Goal: Entertainment & Leisure: Consume media (video, audio)

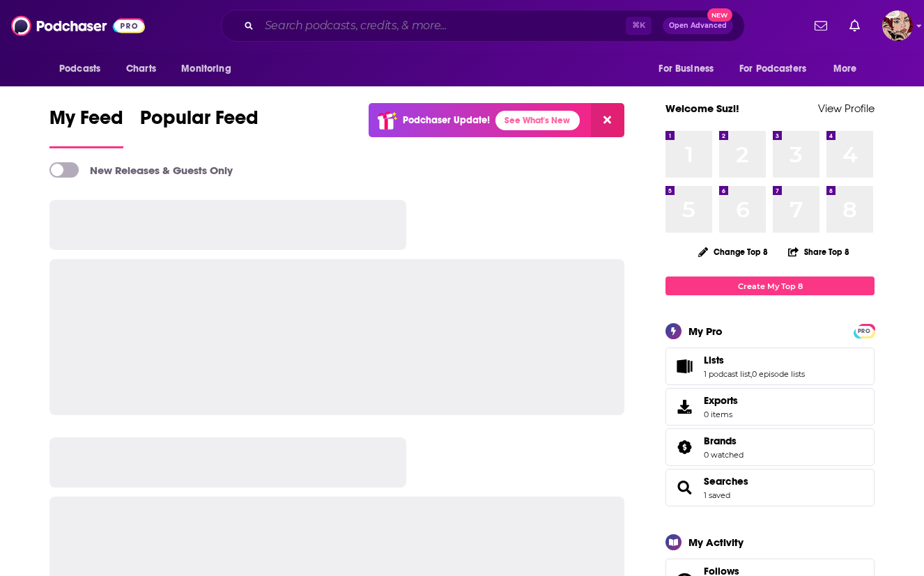
click at [379, 24] on input "Search podcasts, credits, & more..." at bounding box center [442, 26] width 366 height 22
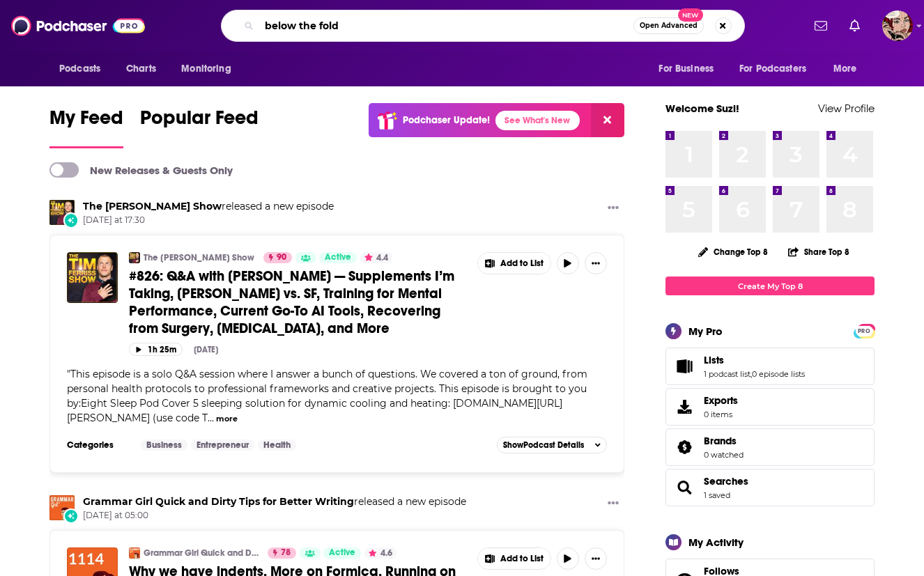
type input "below the fold"
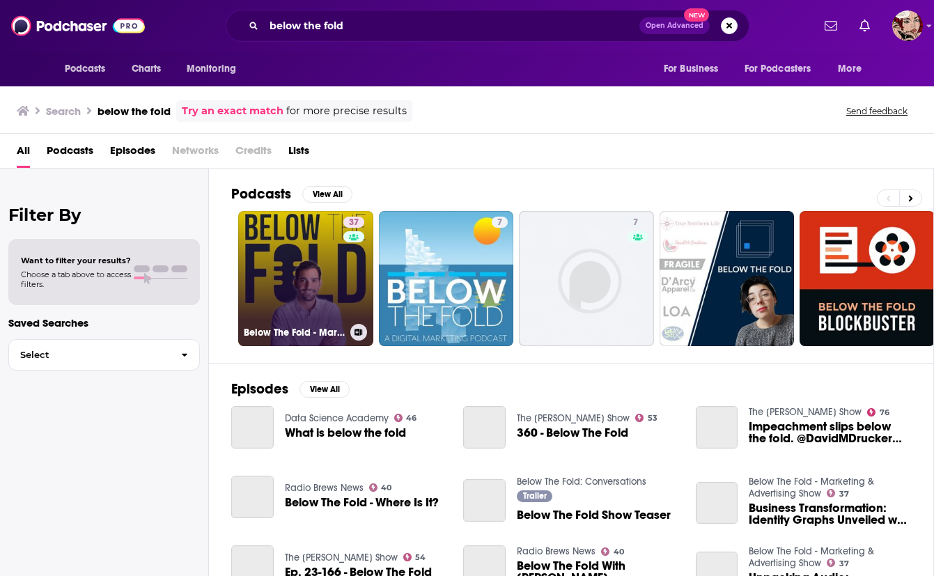
click at [308, 282] on link "37 Below The Fold - Marketing & Advertising Show" at bounding box center [305, 278] width 135 height 135
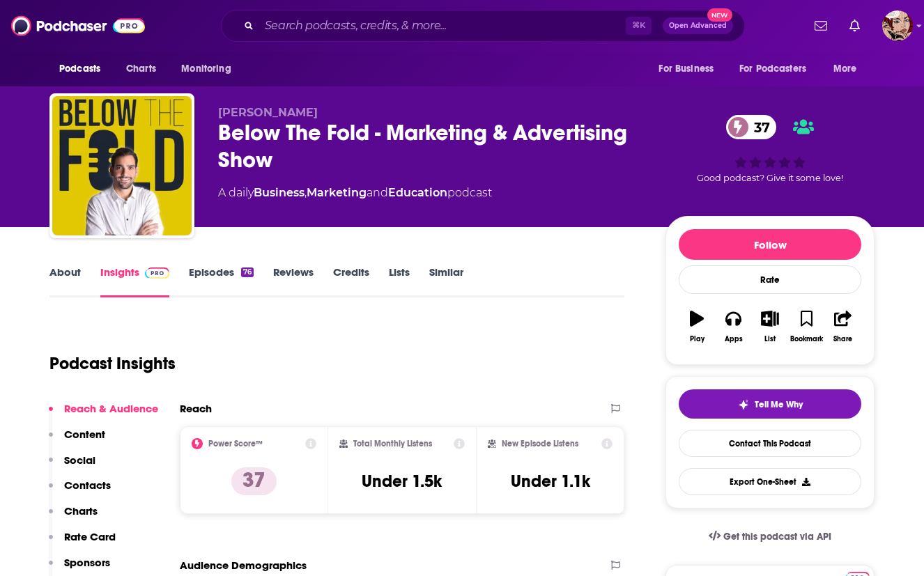
click at [213, 276] on link "Episodes 76" at bounding box center [221, 281] width 65 height 32
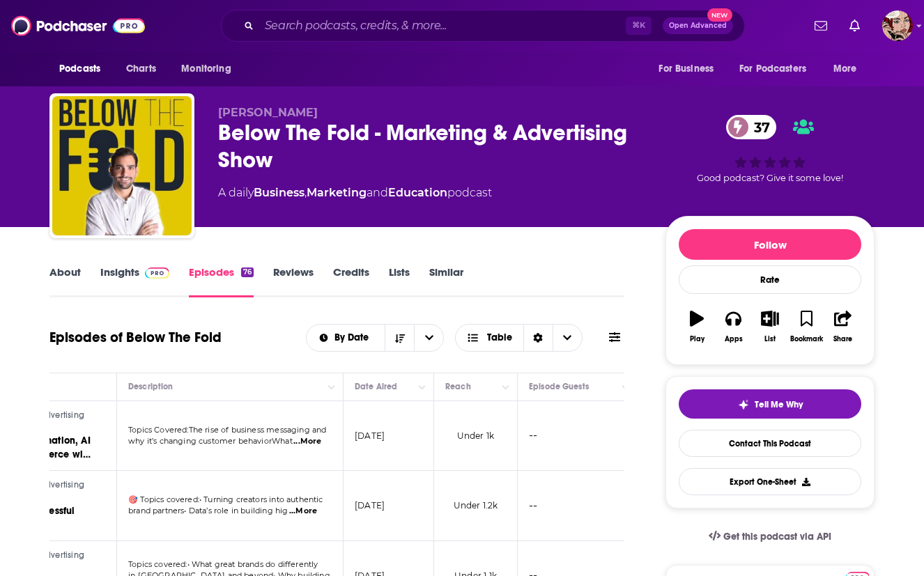
scroll to position [0, 221]
click at [488, 391] on button "Column Actions" at bounding box center [496, 387] width 17 height 17
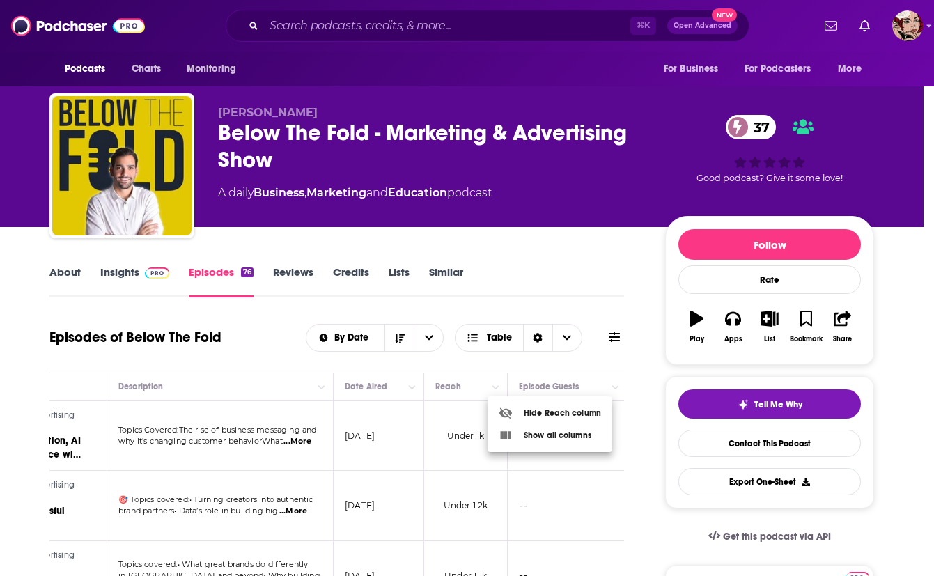
click at [463, 385] on div at bounding box center [467, 288] width 934 height 576
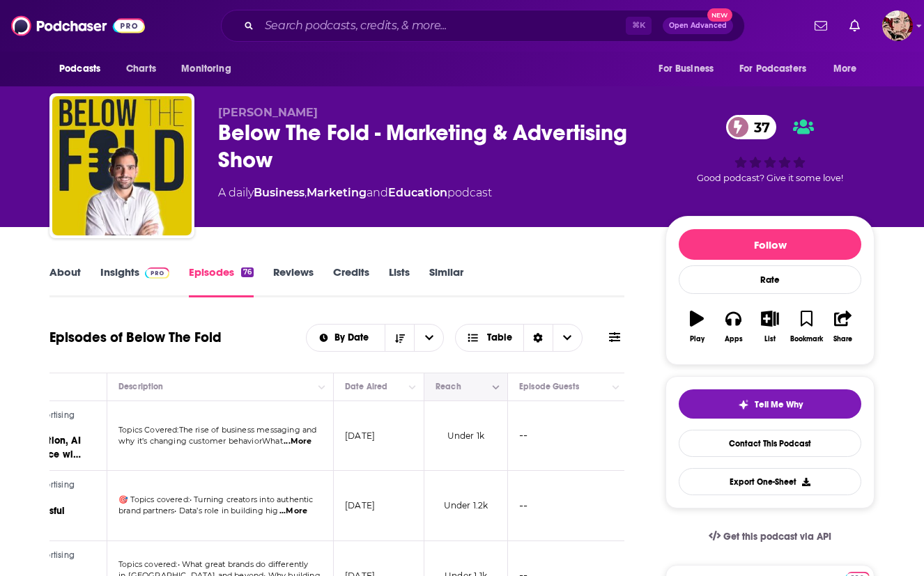
click at [456, 387] on icon "Move" at bounding box center [464, 386] width 17 height 17
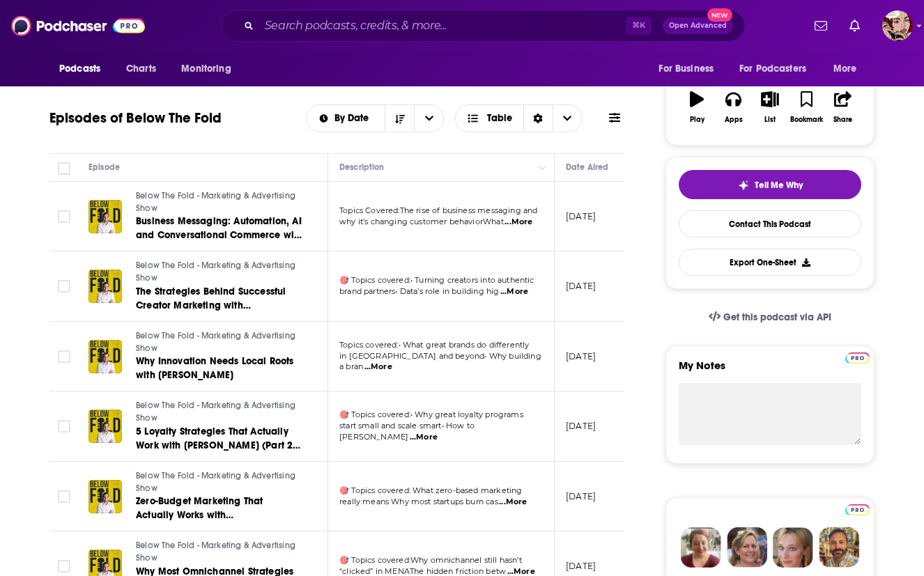
scroll to position [221, 0]
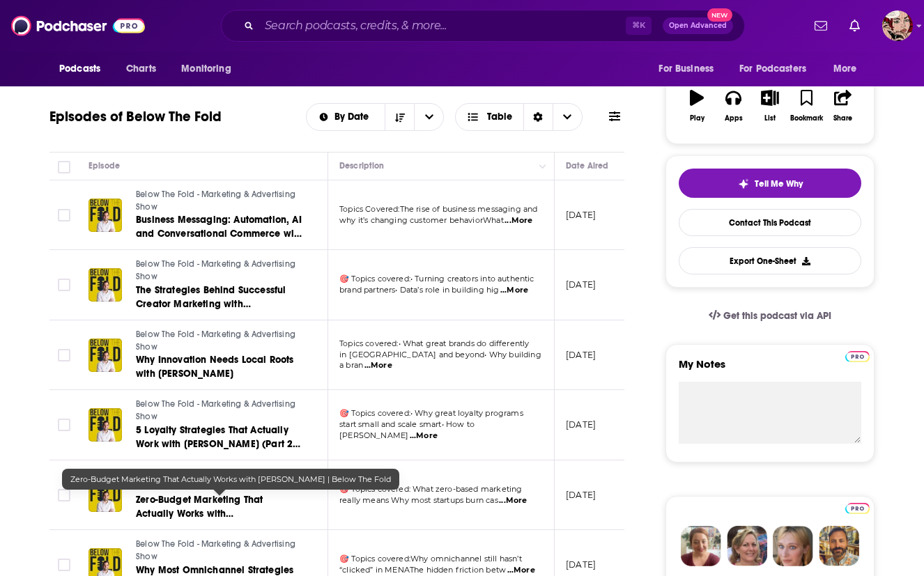
click at [236, 509] on span "Zero-Budget Marketing That Actually Works with [PERSON_NAME] | Below The Fold" at bounding box center [213, 514] width 155 height 40
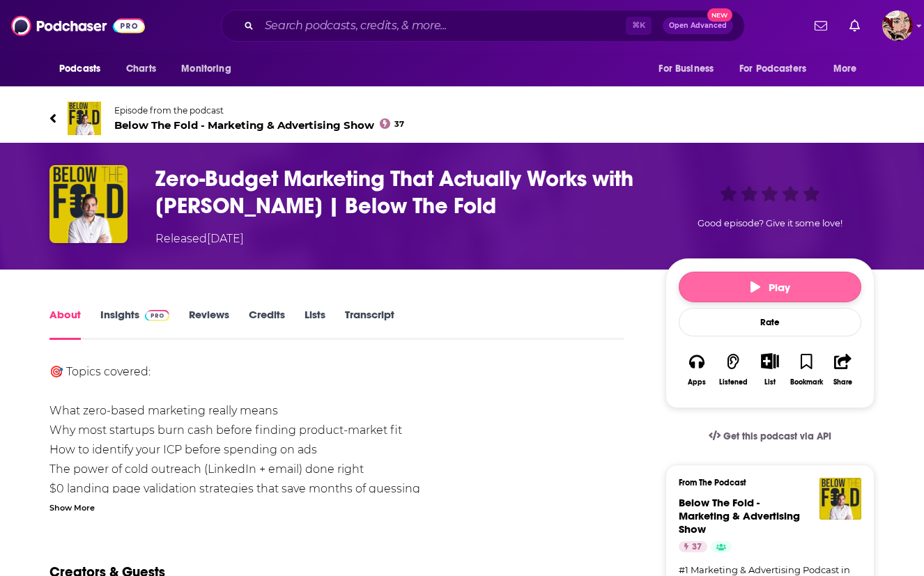
click at [725, 300] on button "Play" at bounding box center [770, 287] width 183 height 31
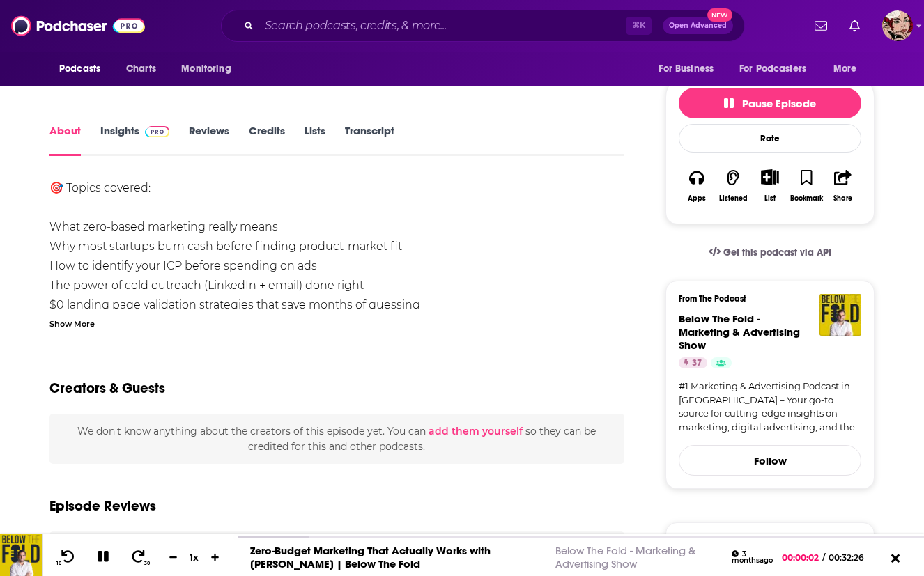
scroll to position [185, 0]
click at [316, 554] on link "Zero-Budget Marketing That Actually Works with [PERSON_NAME] | Below The Fold" at bounding box center [370, 559] width 240 height 26
click at [130, 559] on icon at bounding box center [138, 557] width 17 height 14
click at [135, 554] on icon at bounding box center [138, 557] width 17 height 14
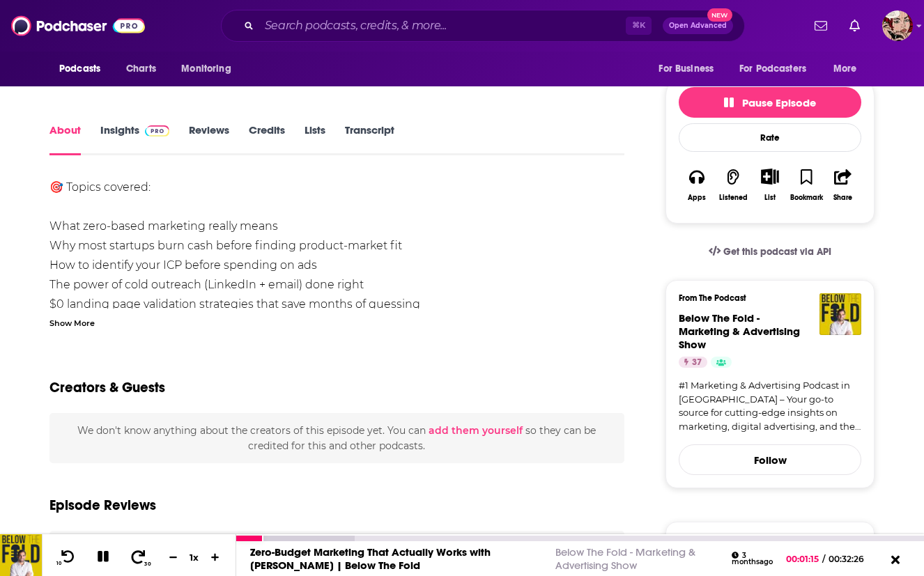
click at [136, 555] on icon at bounding box center [138, 557] width 17 height 14
click at [80, 319] on div "Show More" at bounding box center [71, 322] width 45 height 13
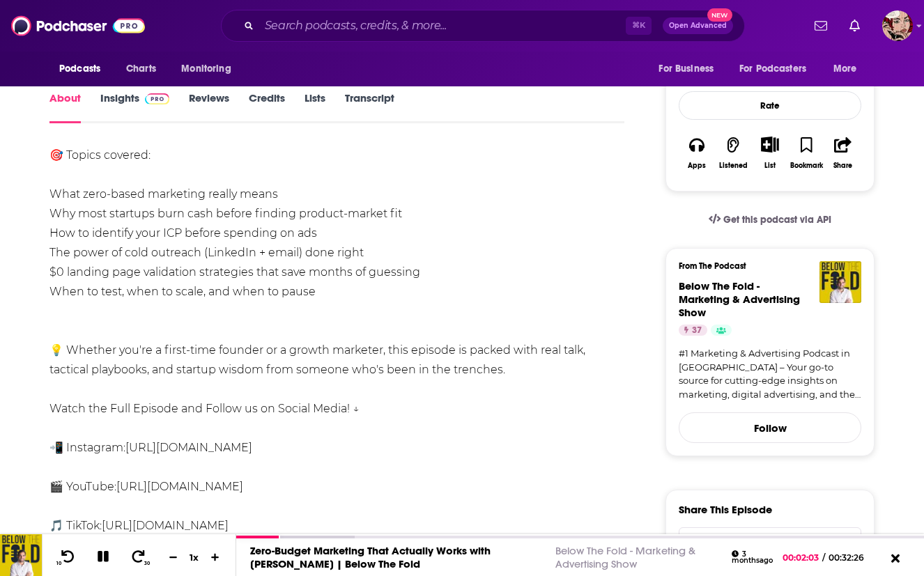
scroll to position [0, 0]
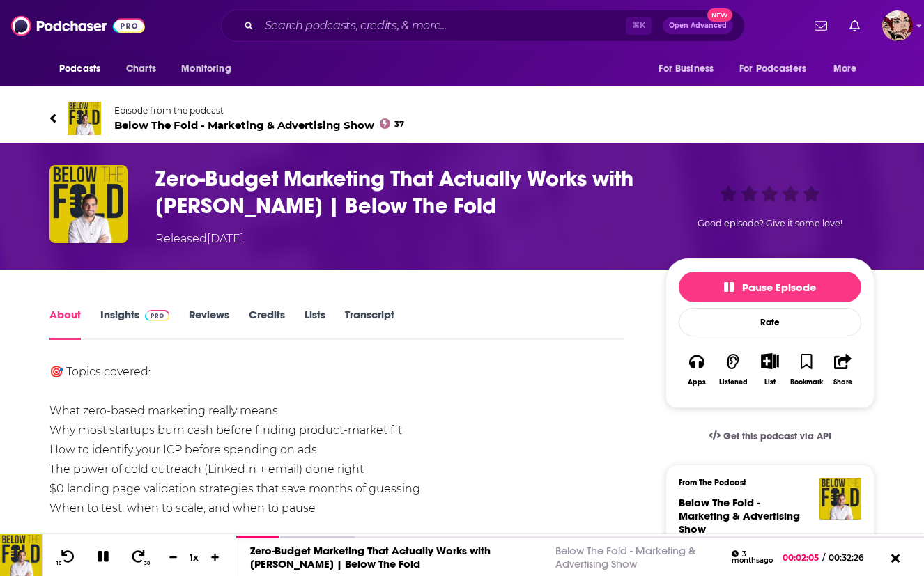
click at [50, 120] on icon at bounding box center [52, 118] width 7 height 14
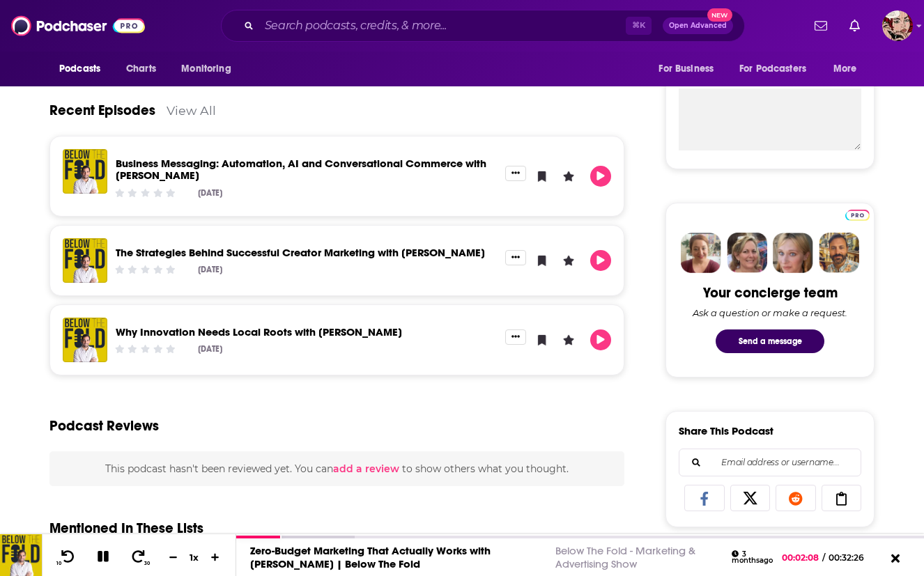
scroll to position [516, 0]
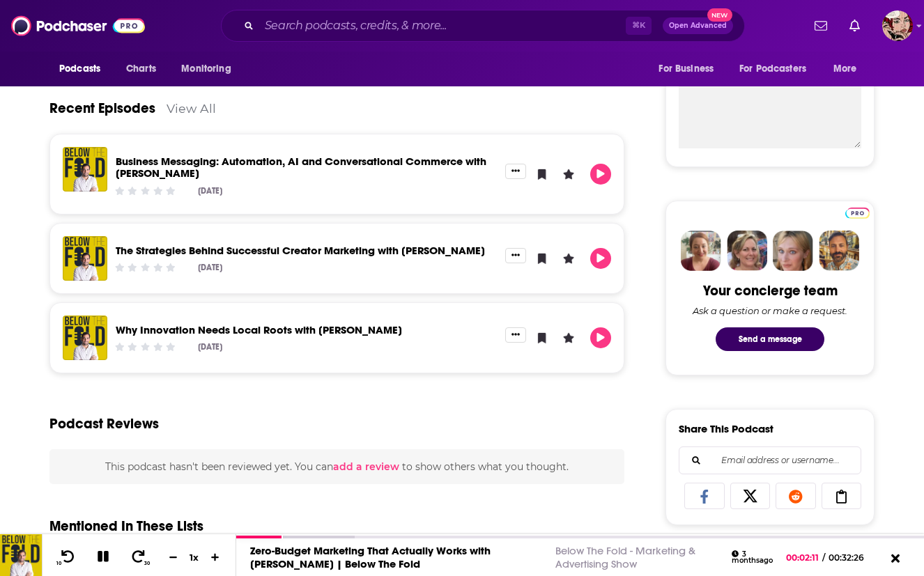
click at [191, 245] on link "The Strategies Behind Successful Creator Marketing with [PERSON_NAME]" at bounding box center [300, 250] width 369 height 13
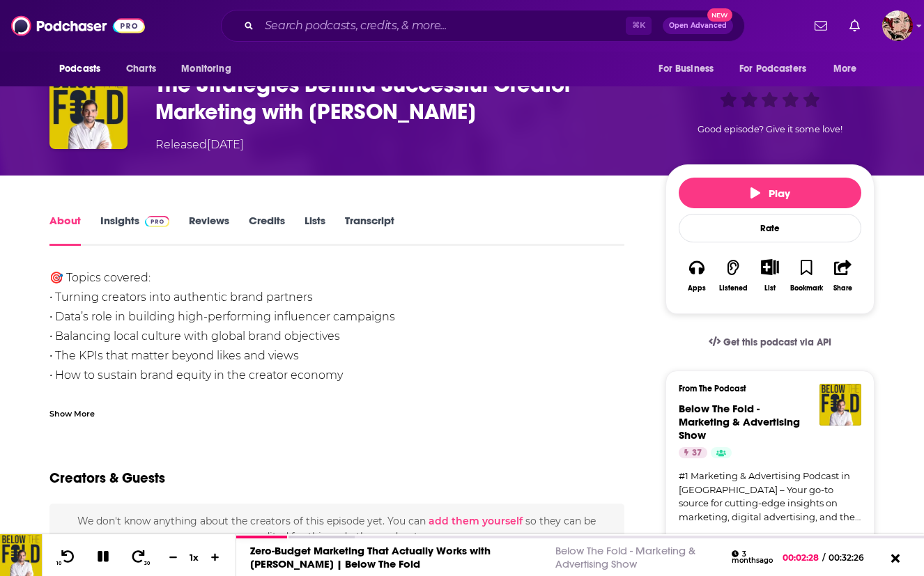
scroll to position [79, 0]
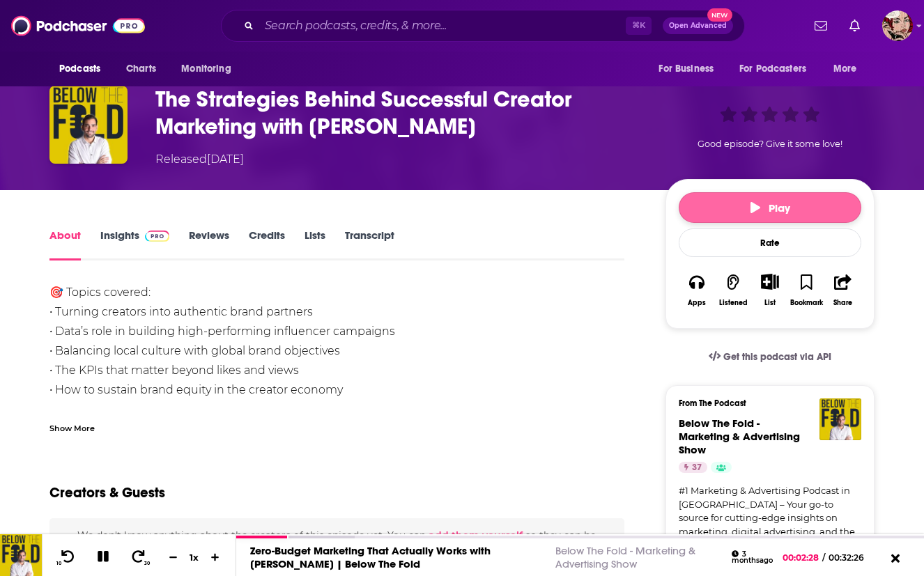
click at [716, 194] on button "Play" at bounding box center [770, 207] width 183 height 31
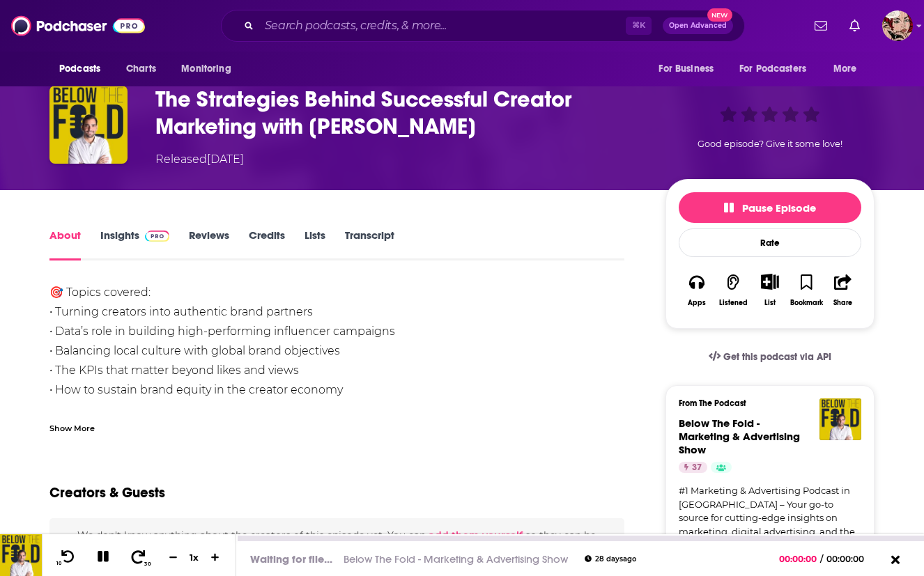
click at [143, 548] on button "30" at bounding box center [139, 558] width 29 height 20
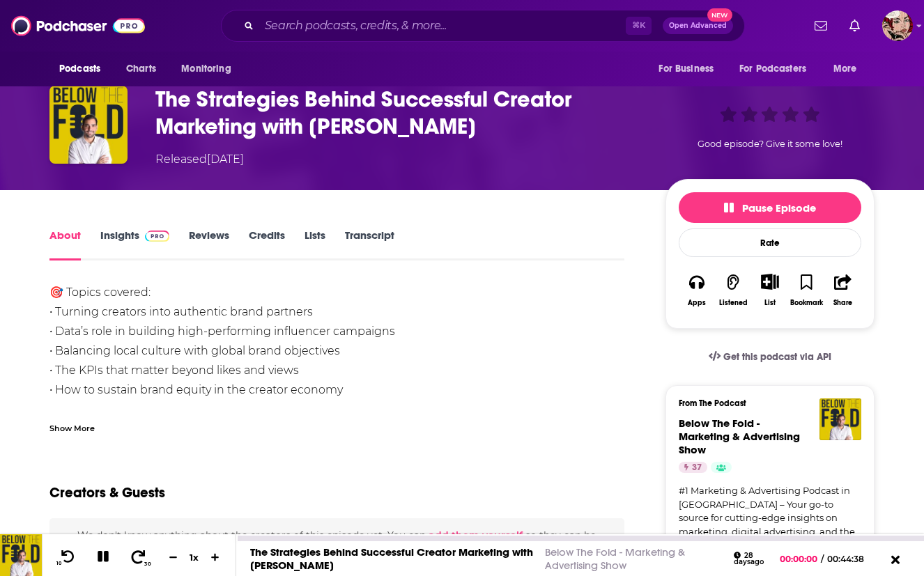
click at [143, 548] on button "30" at bounding box center [139, 558] width 29 height 20
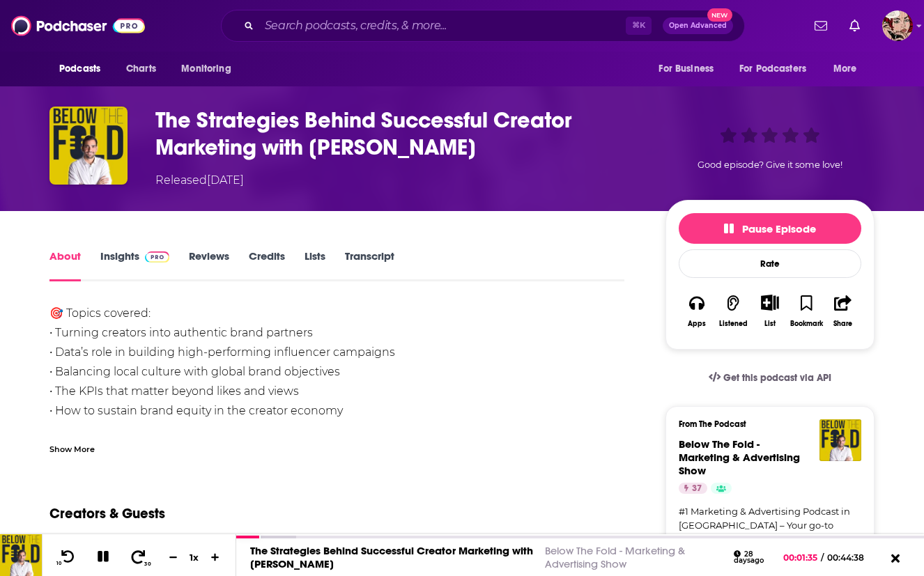
scroll to position [59, 0]
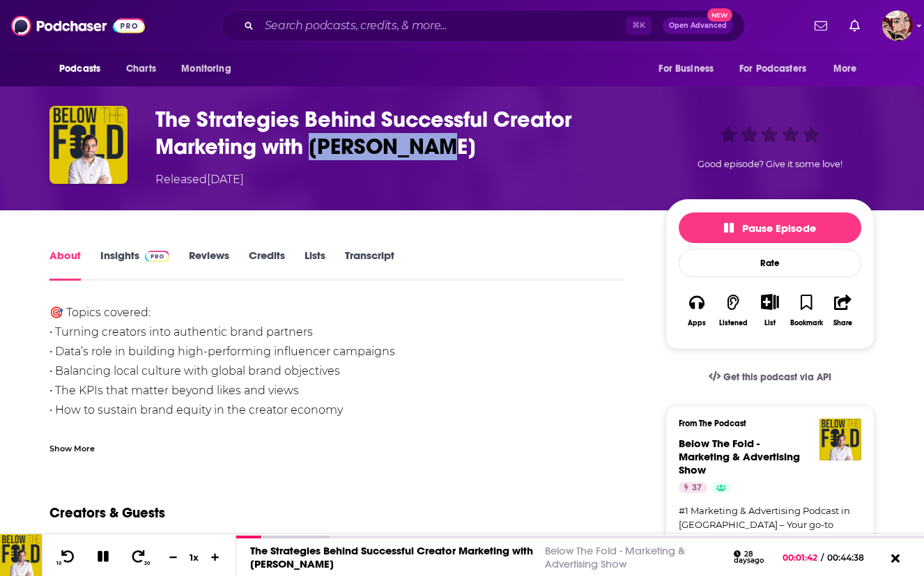
drag, startPoint x: 438, startPoint y: 148, endPoint x: 312, endPoint y: 139, distance: 125.7
click at [312, 139] on h1 "The Strategies Behind Successful Creator Marketing with [PERSON_NAME]" at bounding box center [399, 133] width 488 height 54
copy h1 "[PERSON_NAME]"
click at [337, 339] on div "🎯 Topics covered: • Turning creators into authentic brand partners • Data’s rol…" at bounding box center [336, 488] width 575 height 371
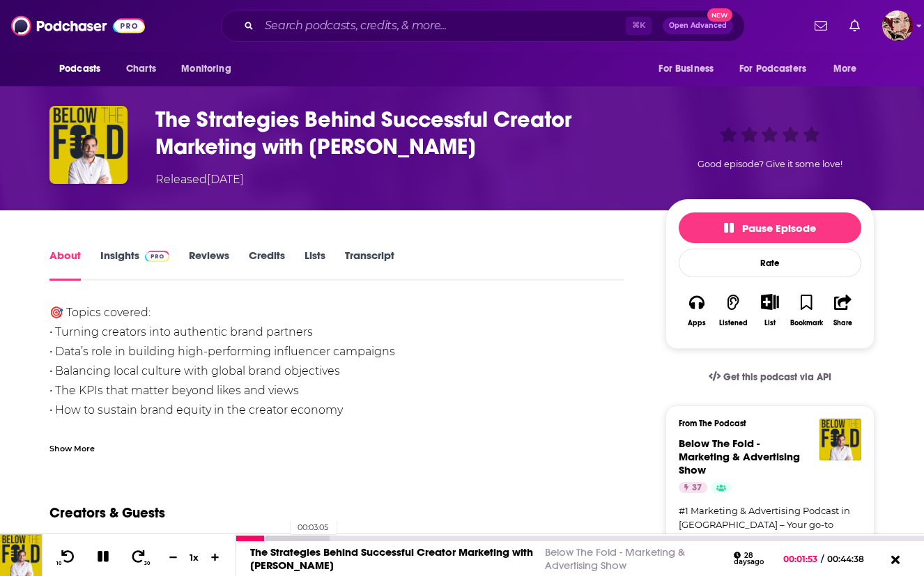
click at [284, 538] on div at bounding box center [282, 539] width 93 height 6
click at [307, 540] on div at bounding box center [282, 539] width 93 height 6
click at [333, 539] on div at bounding box center [299, 539] width 127 height 6
click at [357, 539] on div at bounding box center [316, 539] width 160 height 6
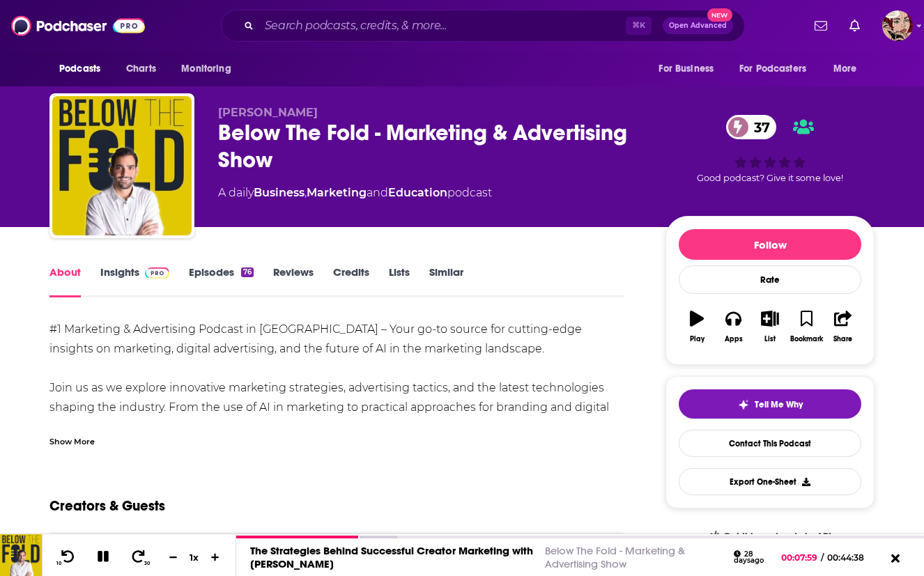
click at [210, 269] on link "Episodes 76" at bounding box center [221, 281] width 65 height 32
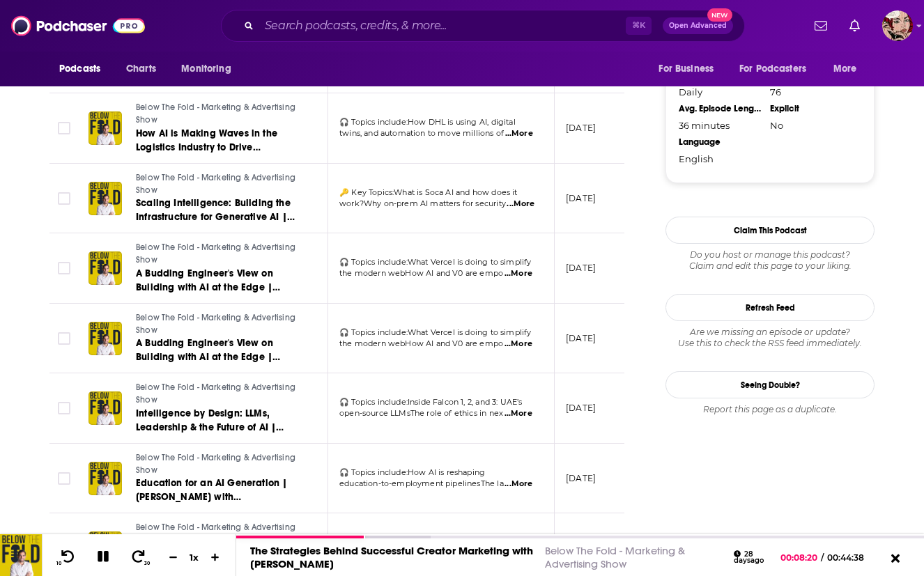
scroll to position [1393, 0]
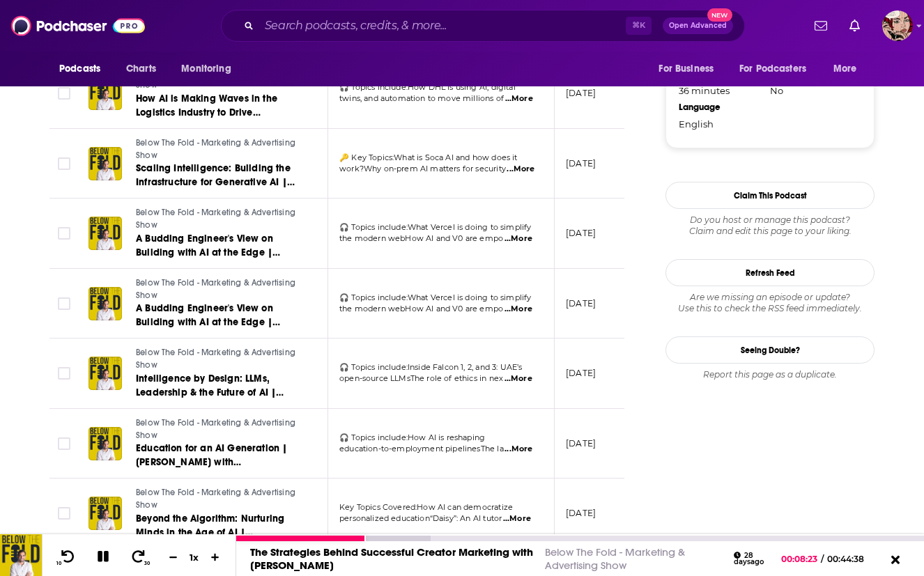
click at [100, 557] on icon at bounding box center [103, 557] width 14 height 14
